Goal: Information Seeking & Learning: Learn about a topic

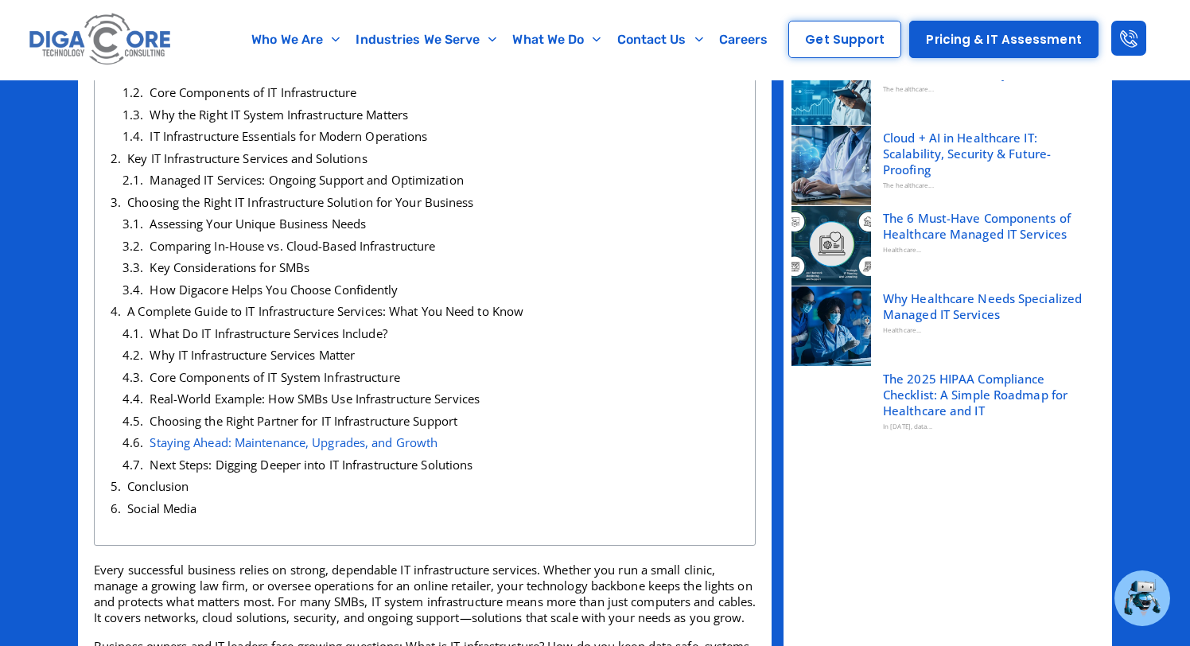
scroll to position [309, 0]
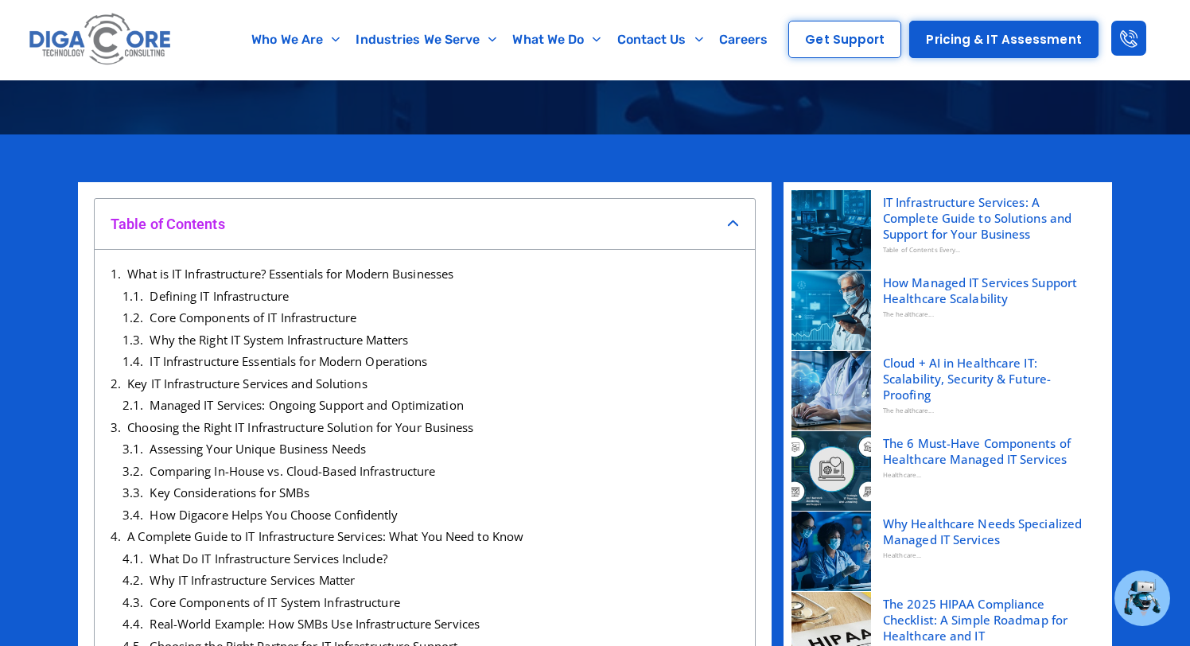
click at [585, 223] on h4 "Table of Contents" at bounding box center [419, 224] width 617 height 18
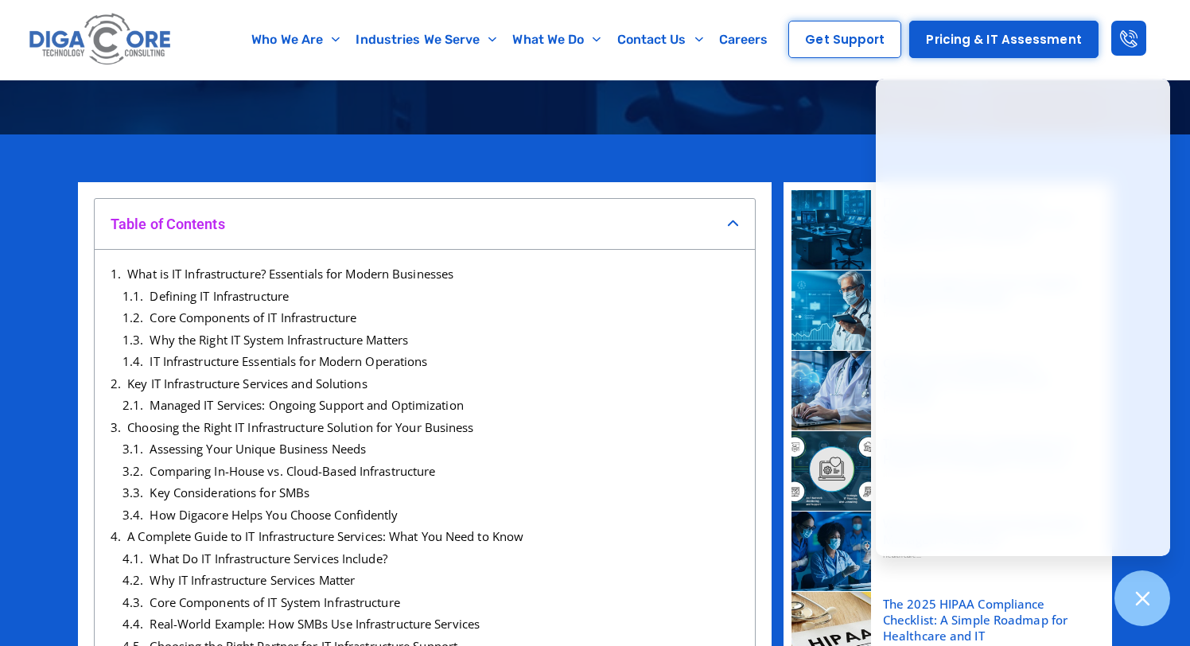
click at [729, 207] on div "Table of Contents" at bounding box center [425, 224] width 660 height 51
click at [727, 224] on icon "Close table of contents" at bounding box center [733, 224] width 12 height 12
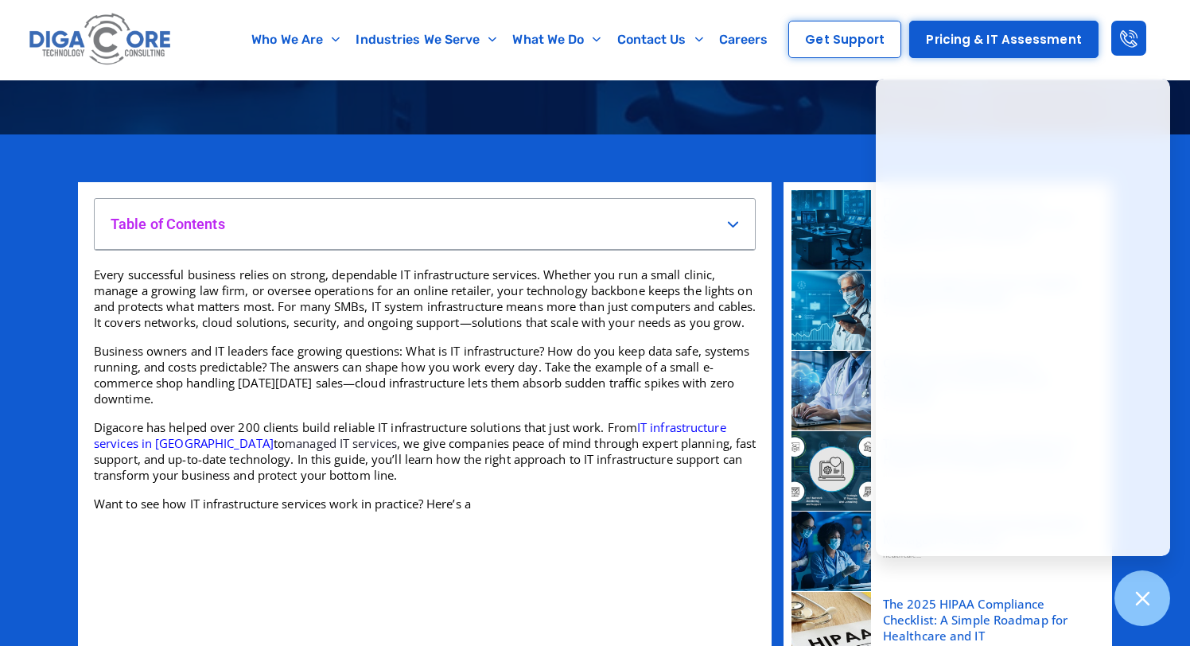
click at [727, 224] on icon "Open table of contents" at bounding box center [733, 224] width 12 height 12
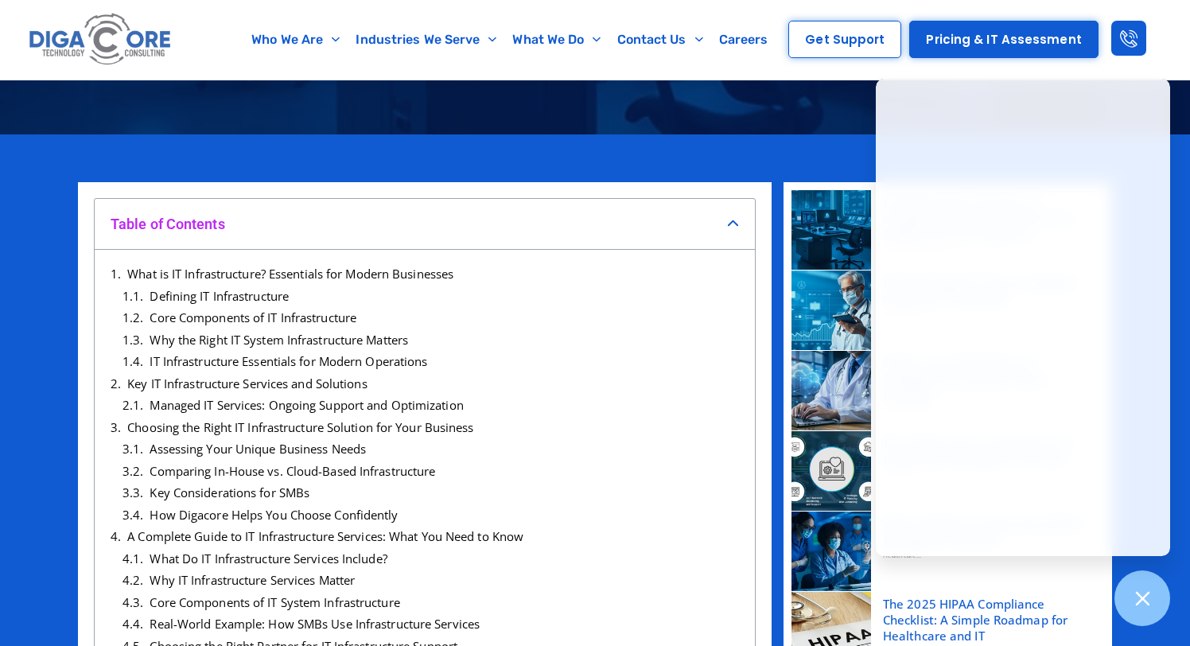
click at [727, 224] on icon "Close table of contents" at bounding box center [733, 224] width 12 height 12
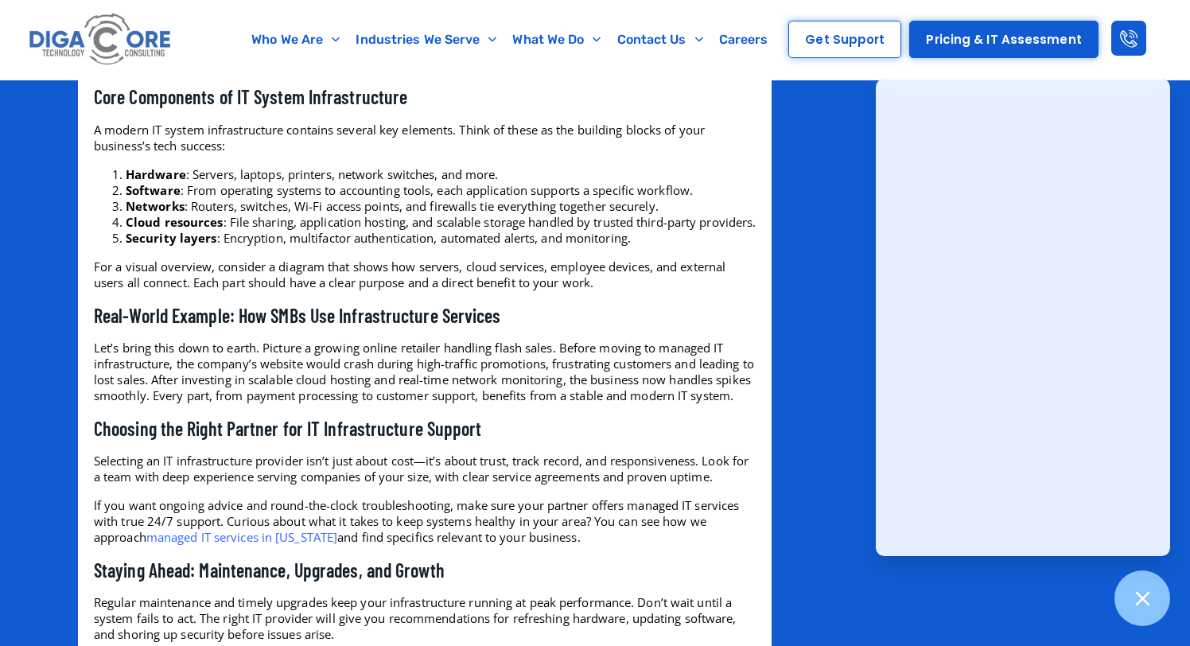
scroll to position [5918, 0]
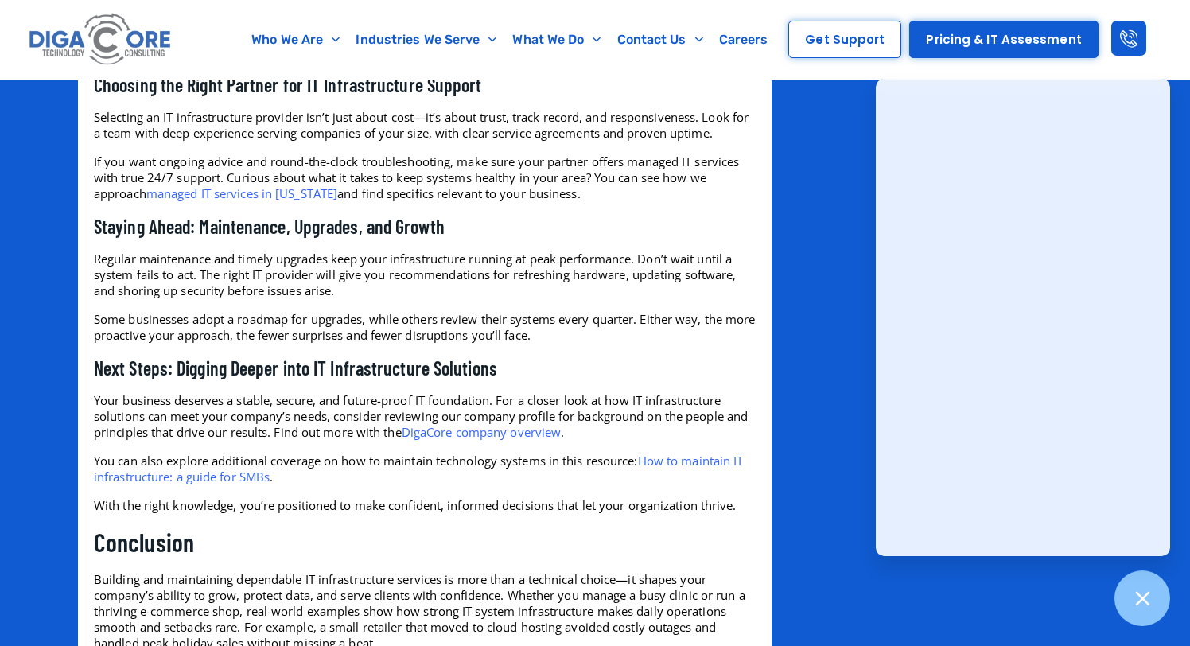
click at [134, 51] on img at bounding box center [100, 40] width 150 height 64
